Goal: Information Seeking & Learning: Check status

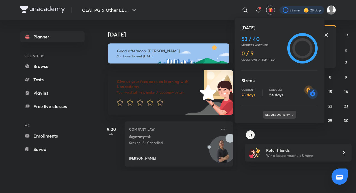
click at [282, 112] on div "See all activity" at bounding box center [279, 115] width 33 height 8
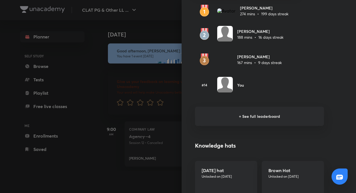
scroll to position [367, 0]
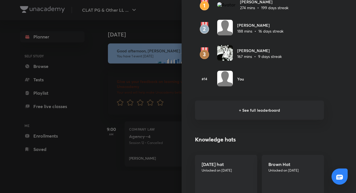
click at [251, 106] on h6 "+ See full leaderboard" at bounding box center [259, 109] width 129 height 19
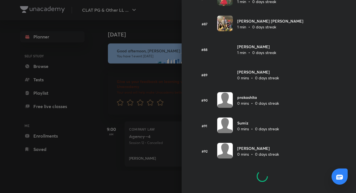
scroll to position [1970, 0]
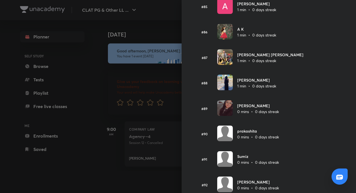
click at [64, 145] on div at bounding box center [178, 96] width 356 height 193
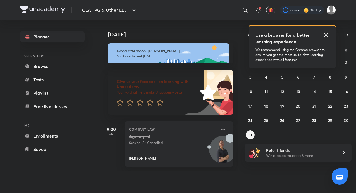
scroll to position [673, 0]
click at [348, 120] on abbr "30" at bounding box center [346, 120] width 5 height 5
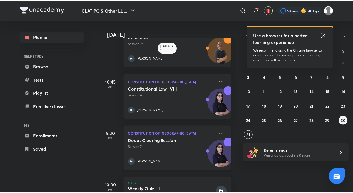
scroll to position [46, 0]
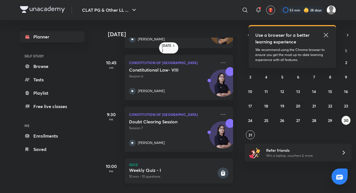
click at [164, 167] on h5 "Weekly Quiz - I" at bounding box center [172, 170] width 87 height 6
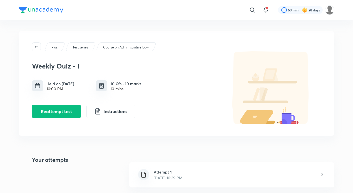
scroll to position [111, 0]
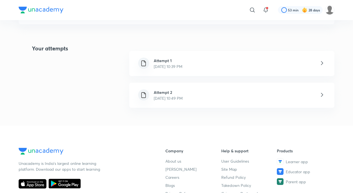
click at [200, 68] on div "Attempt 1 Aug 30, 2025, 10:39 PM" at bounding box center [231, 63] width 205 height 25
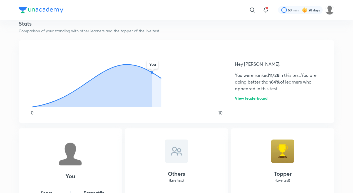
scroll to position [336, 0]
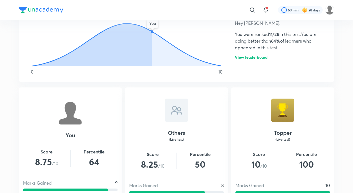
click at [323, 58] on div "You 0 10 Hey Adithyan, You were ranked 11/28 in this test. You are doing better…" at bounding box center [177, 40] width 316 height 82
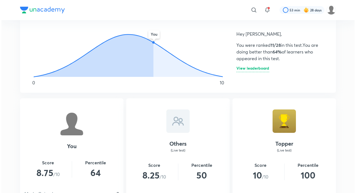
scroll to position [364, 0]
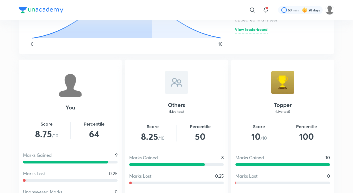
click at [256, 30] on h6 "View leaderboard" at bounding box center [251, 31] width 33 height 6
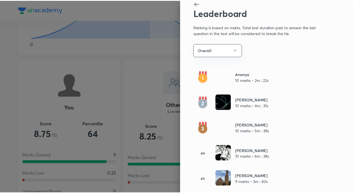
scroll to position [0, 0]
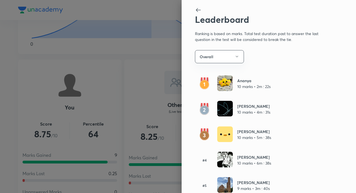
click at [98, 103] on div at bounding box center [178, 96] width 356 height 193
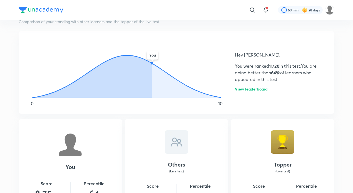
scroll to position [280, 0]
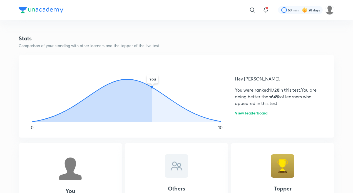
click at [162, 96] on icon at bounding box center [186, 104] width 69 height 34
click at [222, 121] on icon "You" at bounding box center [126, 92] width 203 height 61
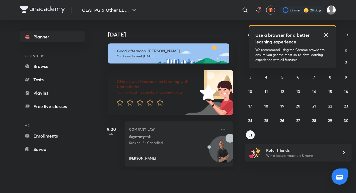
click at [328, 35] on icon at bounding box center [325, 35] width 7 height 7
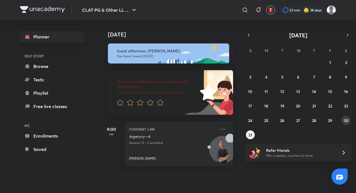
click at [346, 121] on abbr "30" at bounding box center [346, 120] width 5 height 5
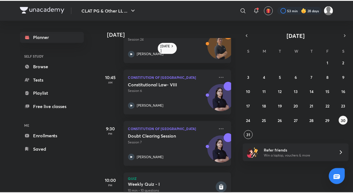
scroll to position [46, 0]
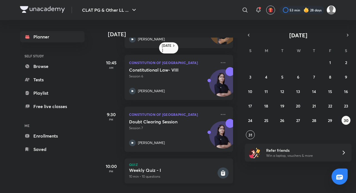
click at [161, 169] on div "Weekly Quiz - I 10 min • 10 questions" at bounding box center [172, 173] width 87 height 12
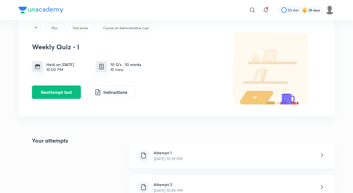
scroll to position [28, 0]
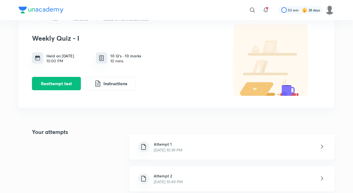
click at [183, 175] on h6 "Attempt 2" at bounding box center [168, 176] width 29 height 6
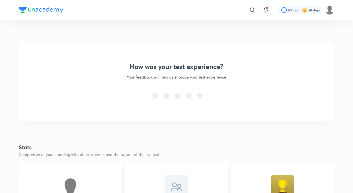
scroll to position [95, 0]
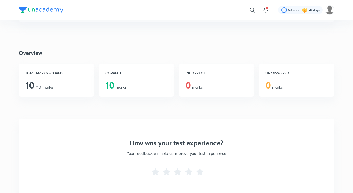
click at [140, 77] on div "CORRECT 10 marks" at bounding box center [137, 80] width 76 height 33
click at [238, 81] on div "INCORRECT 0 marks" at bounding box center [217, 80] width 76 height 33
drag, startPoint x: 266, startPoint y: 78, endPoint x: 134, endPoint y: 68, distance: 132.6
click at [266, 77] on div "UNANSWERED 0 marks" at bounding box center [297, 80] width 76 height 33
drag, startPoint x: 39, startPoint y: 67, endPoint x: 90, endPoint y: 72, distance: 50.6
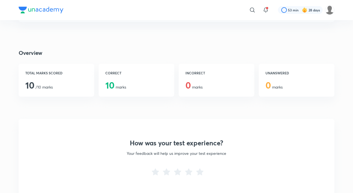
click at [39, 67] on div "TOTAL MARKS SCORED 10 /10 marks" at bounding box center [57, 80] width 76 height 33
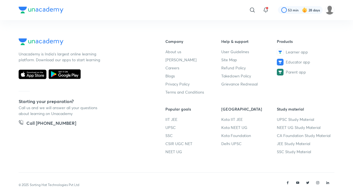
scroll to position [540, 0]
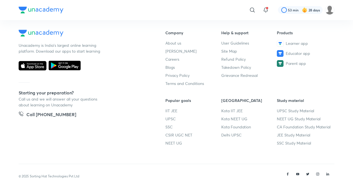
scroll to position [28, 0]
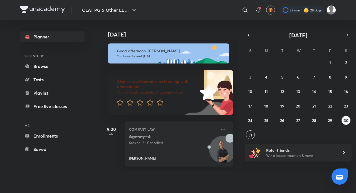
drag, startPoint x: 248, startPoint y: 83, endPoint x: 244, endPoint y: 83, distance: 3.9
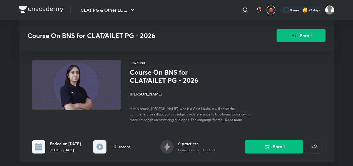
scroll to position [667, 0]
